Goal: Transaction & Acquisition: Purchase product/service

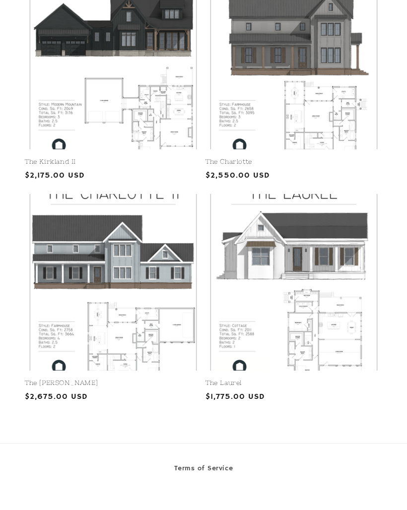
scroll to position [1723, 0]
click at [335, 379] on link "The Laurel" at bounding box center [293, 383] width 177 height 8
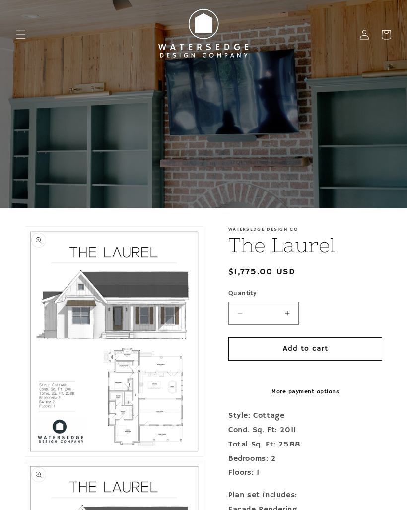
click at [25, 456] on button "Open media 1 in modal" at bounding box center [25, 456] width 0 height 0
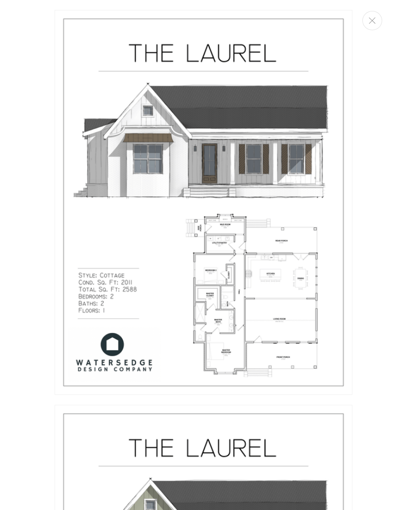
scroll to position [10, 0]
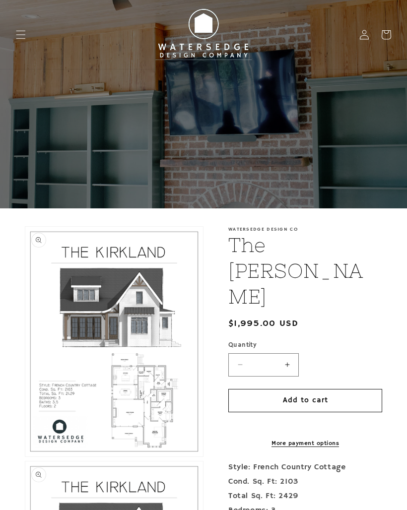
click at [25, 456] on button "Open media 1 in modal" at bounding box center [25, 456] width 0 height 0
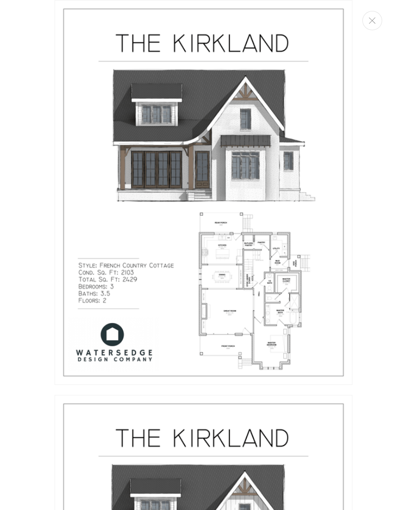
click at [272, 322] on img "Media gallery" at bounding box center [204, 192] width 298 height 385
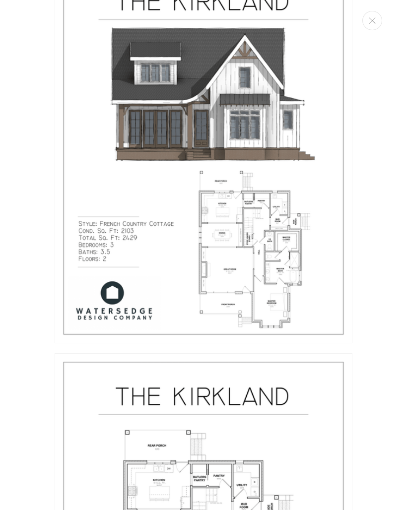
scroll to position [448, 0]
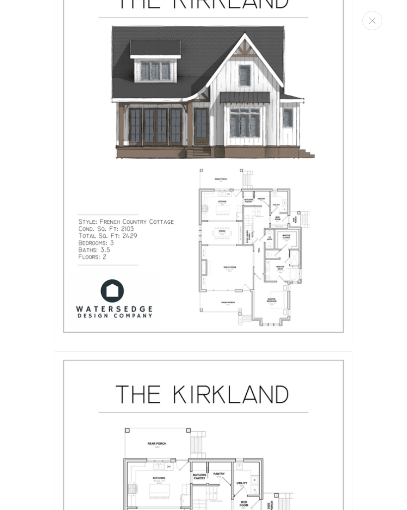
click at [260, 291] on img "Media gallery" at bounding box center [204, 148] width 298 height 385
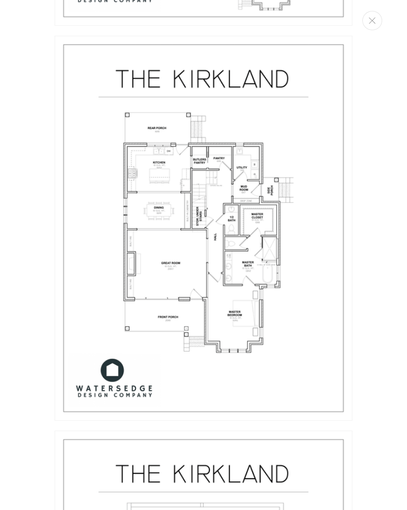
scroll to position [752, 0]
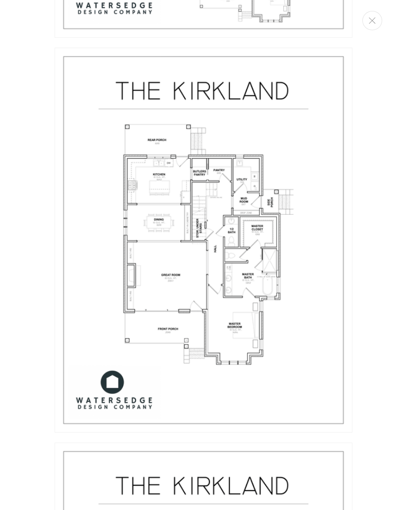
click at [260, 280] on img "Media gallery" at bounding box center [204, 240] width 298 height 385
click at [258, 272] on img "Media gallery" at bounding box center [204, 240] width 298 height 385
click at [269, 267] on img "Media gallery" at bounding box center [204, 240] width 298 height 385
click at [251, 286] on img "Media gallery" at bounding box center [204, 240] width 298 height 385
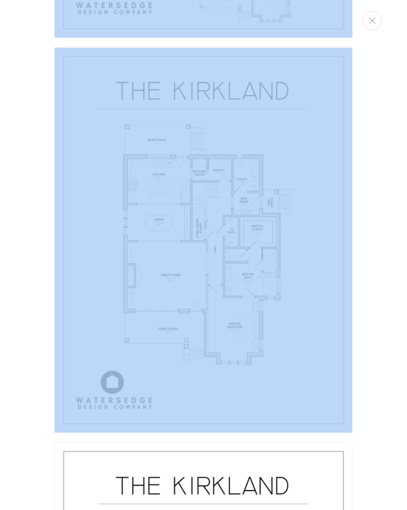
click at [308, 315] on img "Media gallery" at bounding box center [204, 240] width 298 height 385
